Goal: Task Accomplishment & Management: Complete application form

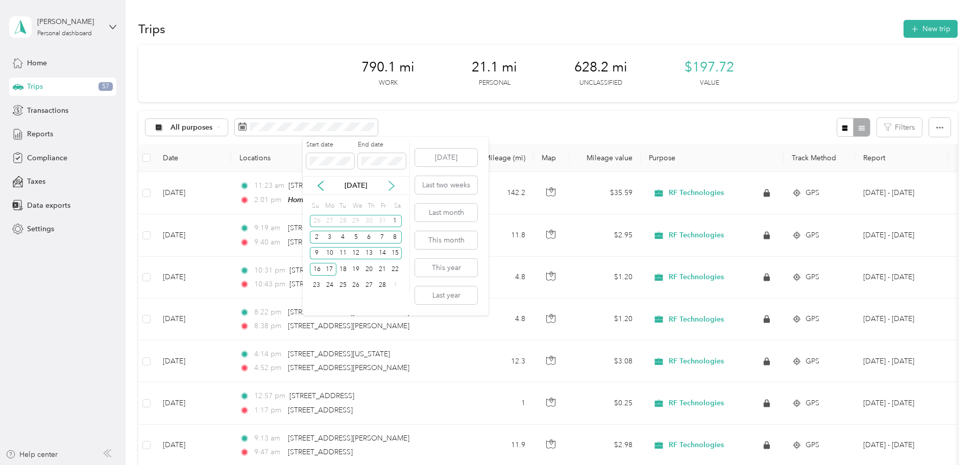
click at [390, 186] on icon at bounding box center [391, 186] width 10 height 10
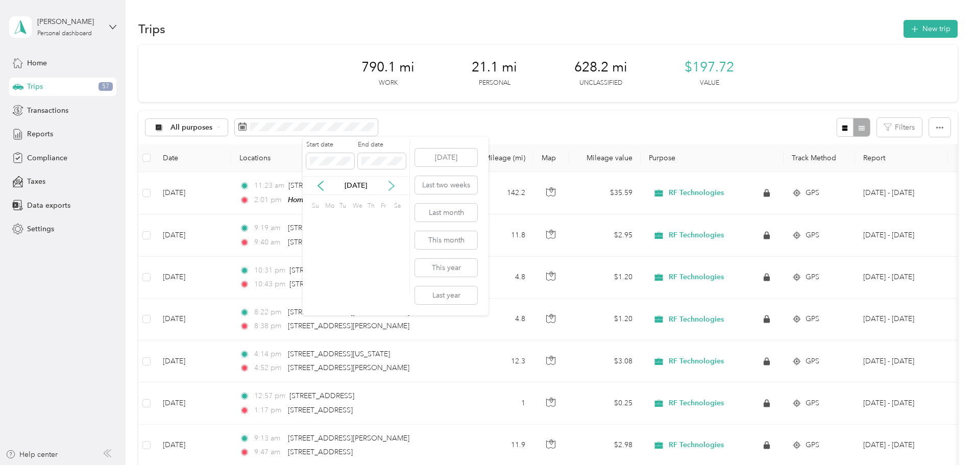
click at [390, 186] on icon at bounding box center [391, 186] width 10 height 10
click at [390, 185] on icon at bounding box center [391, 186] width 10 height 10
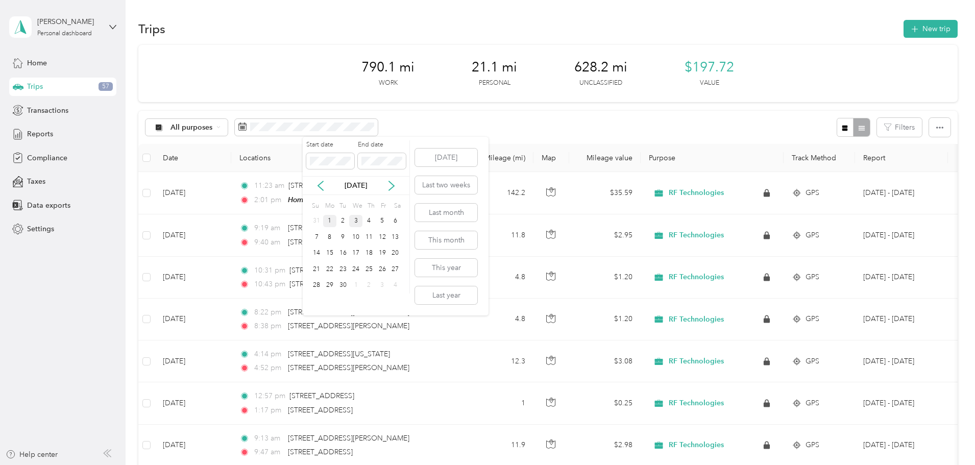
click at [329, 223] on div "1" at bounding box center [329, 221] width 13 height 13
click at [384, 221] on div "5" at bounding box center [382, 221] width 13 height 13
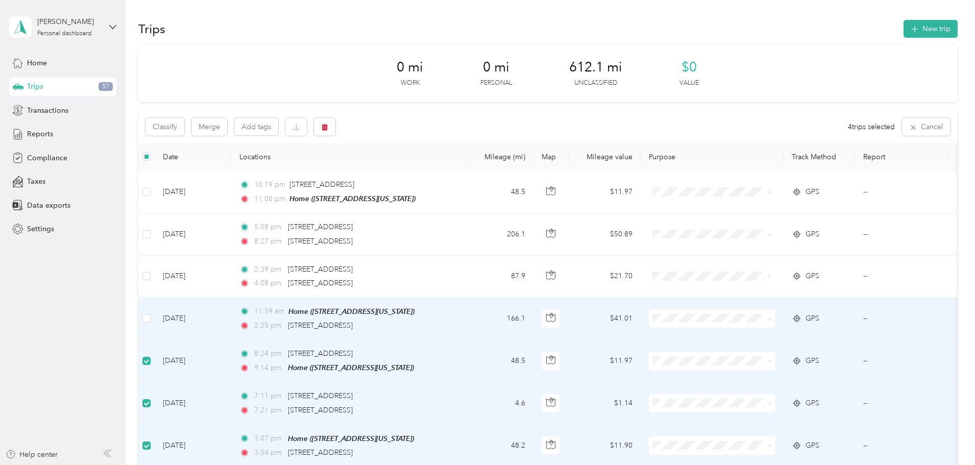
click at [768, 336] on span "RF Technologies" at bounding box center [789, 335] width 94 height 11
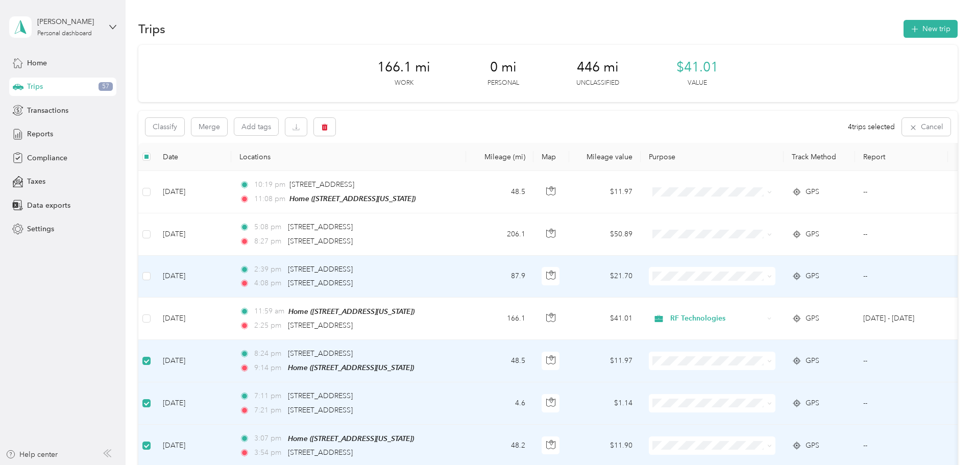
click at [747, 296] on li "RF Technologies" at bounding box center [780, 293] width 127 height 18
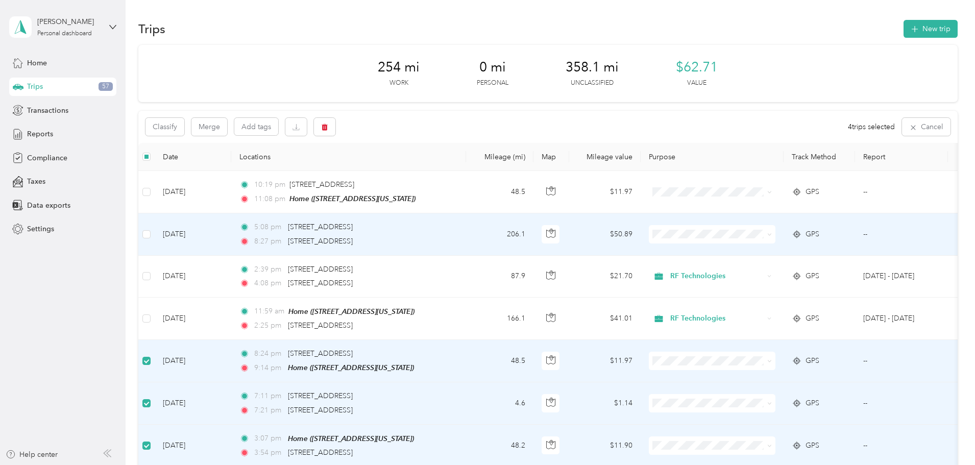
click at [778, 251] on span "RF Technologies" at bounding box center [789, 253] width 94 height 11
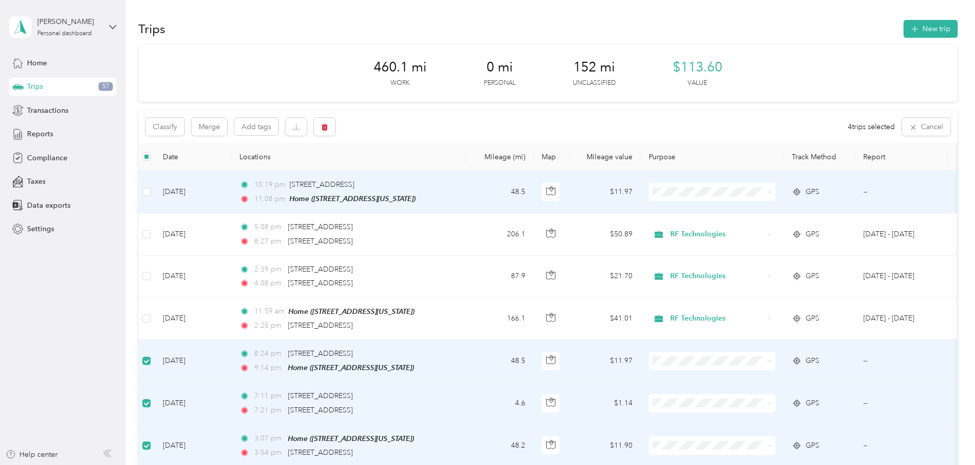
click at [771, 212] on span "RF Technologies" at bounding box center [789, 210] width 94 height 11
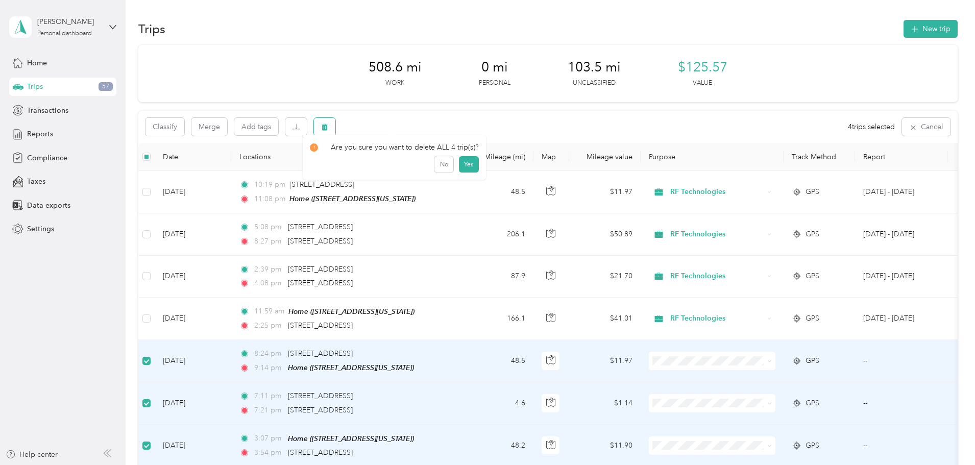
click at [328, 128] on icon "button" at bounding box center [325, 127] width 6 height 7
click at [468, 172] on button "Yes" at bounding box center [469, 169] width 20 height 16
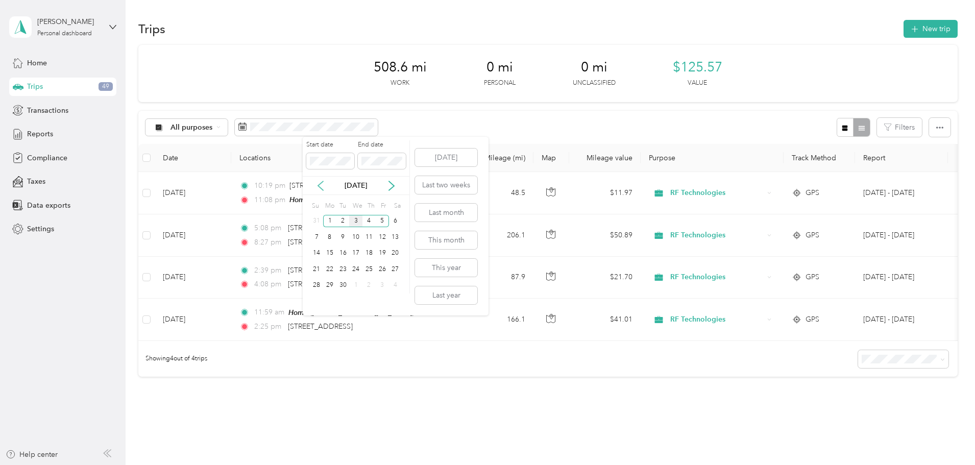
click at [321, 190] on icon at bounding box center [321, 186] width 10 height 10
click at [381, 219] on div "1" at bounding box center [382, 221] width 13 height 13
click at [317, 301] on div "31" at bounding box center [316, 301] width 13 height 13
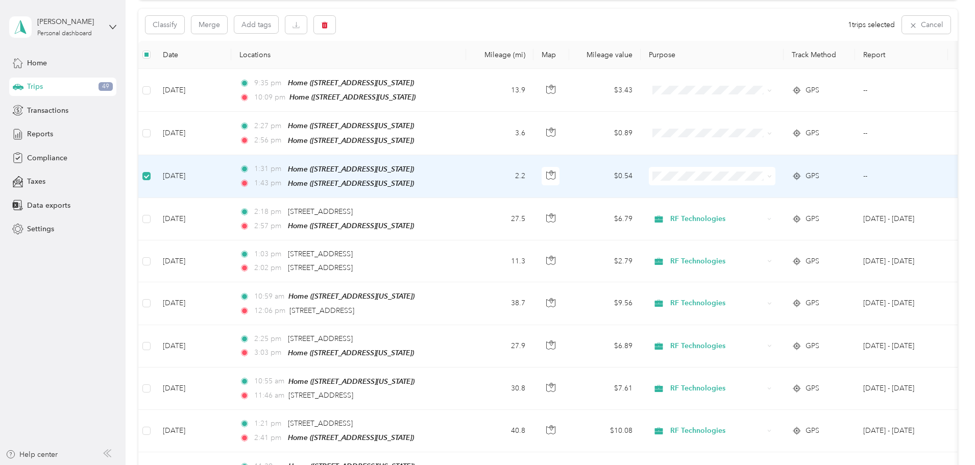
scroll to position [101, 0]
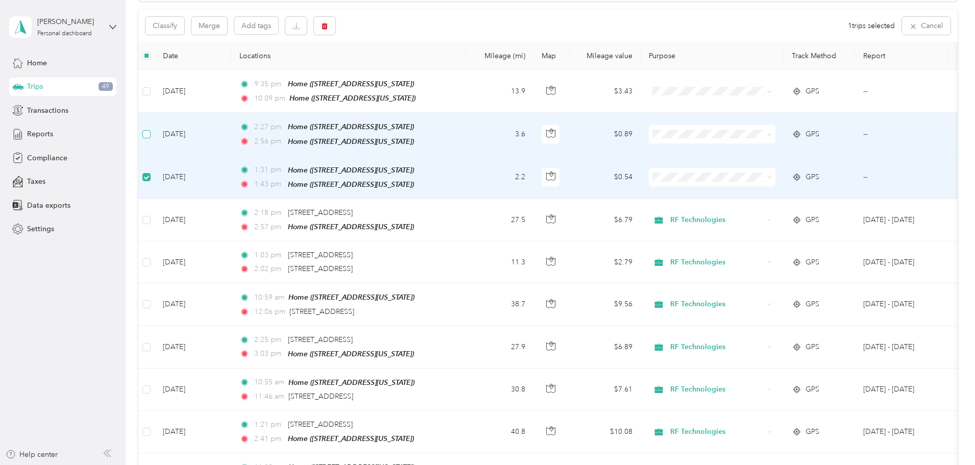
click at [151, 137] on label at bounding box center [146, 134] width 8 height 11
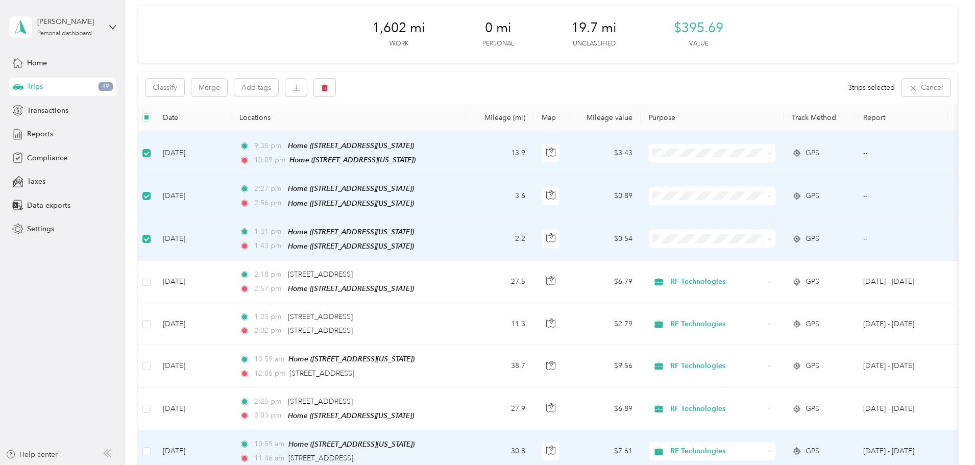
scroll to position [0, 0]
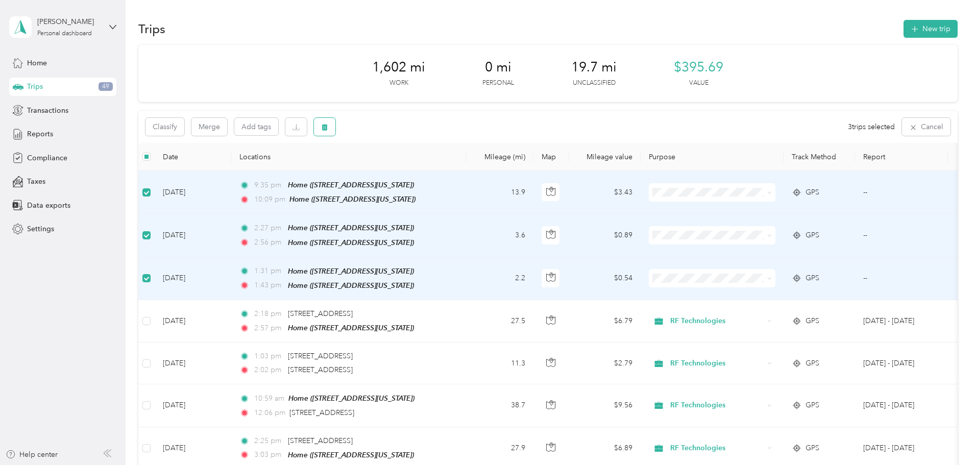
click at [328, 130] on icon "button" at bounding box center [325, 127] width 6 height 7
click at [471, 166] on button "Yes" at bounding box center [469, 169] width 20 height 16
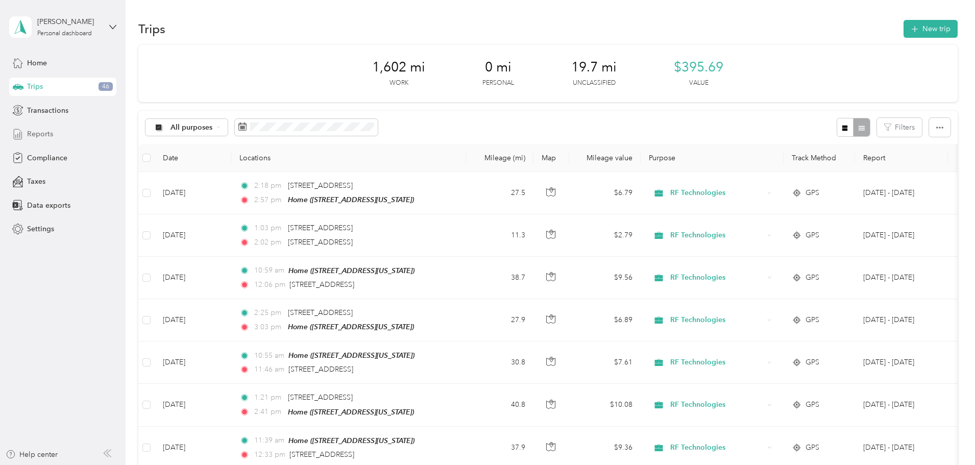
click at [40, 133] on span "Reports" at bounding box center [40, 134] width 26 height 11
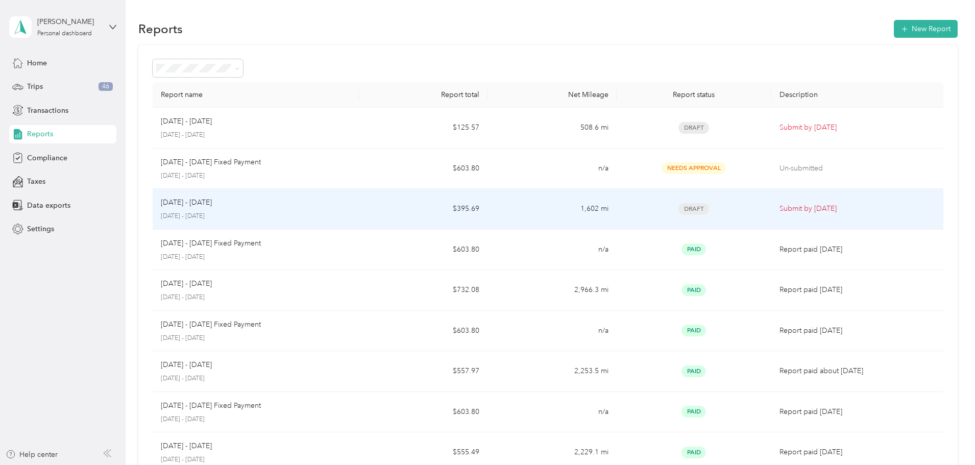
click at [359, 210] on td "[DATE] - [DATE] [DATE] - [DATE]" at bounding box center [256, 209] width 206 height 41
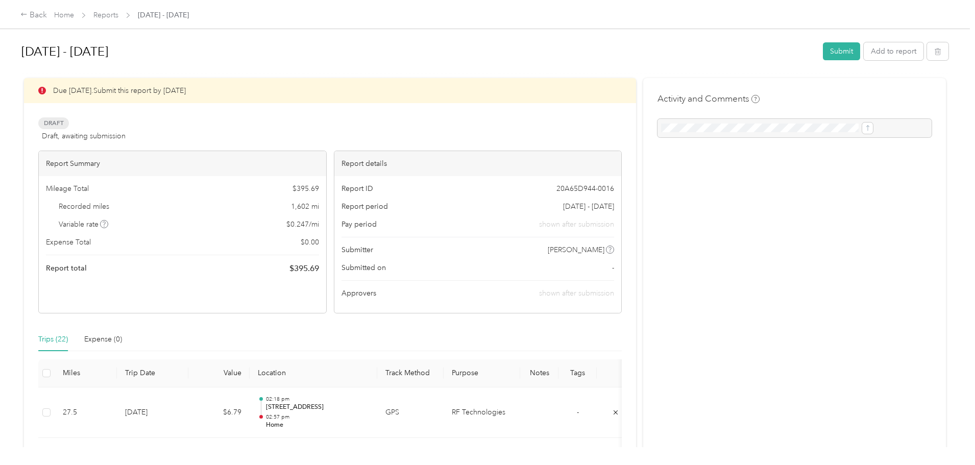
click at [823, 50] on button "Submit" at bounding box center [841, 51] width 37 height 18
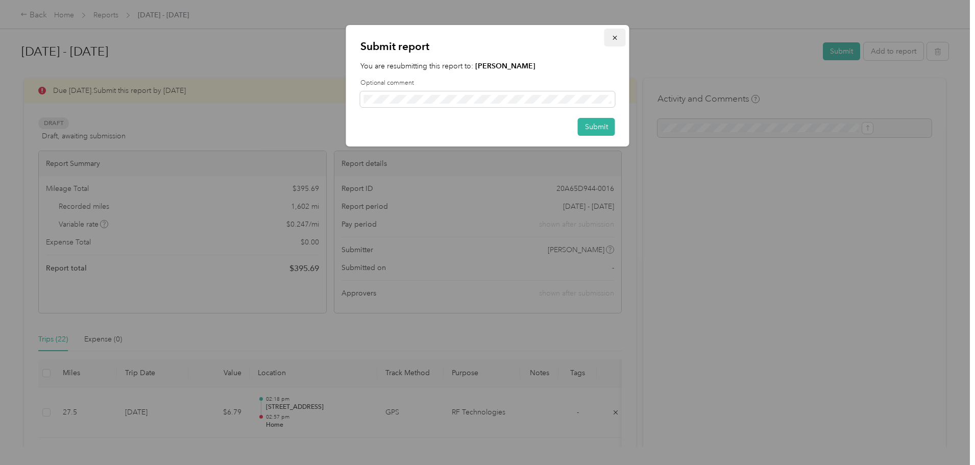
click at [616, 41] on icon "button" at bounding box center [615, 37] width 7 height 7
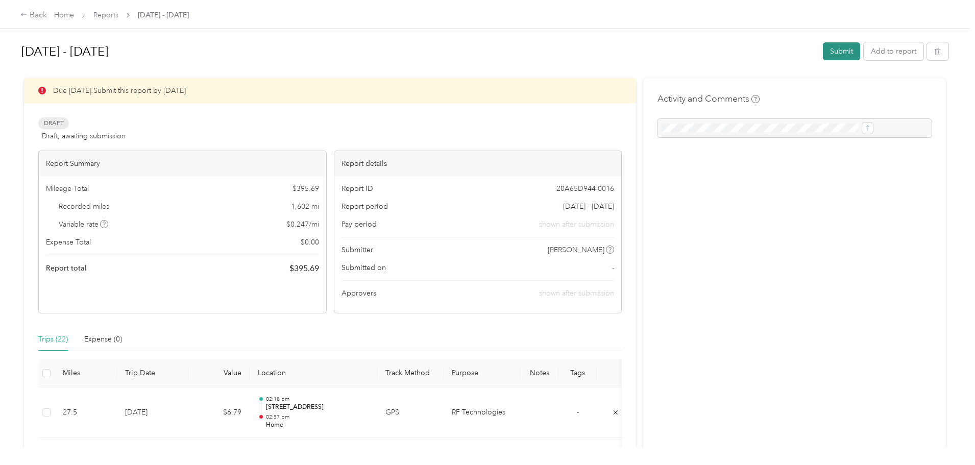
click at [823, 52] on button "Submit" at bounding box center [841, 51] width 37 height 18
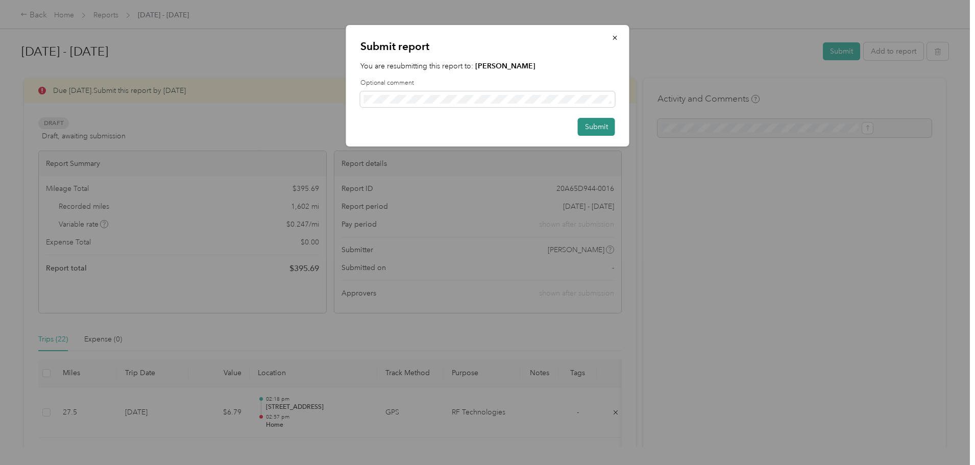
click at [595, 125] on button "Submit" at bounding box center [596, 127] width 37 height 18
